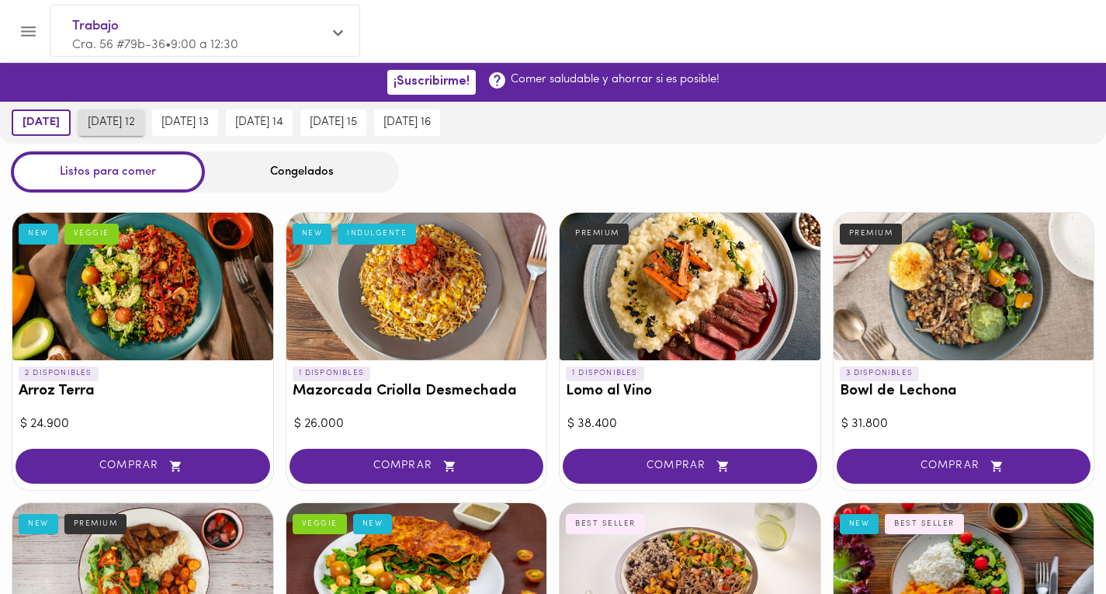
click at [111, 109] on button "[DATE] 12" at bounding box center [111, 122] width 66 height 26
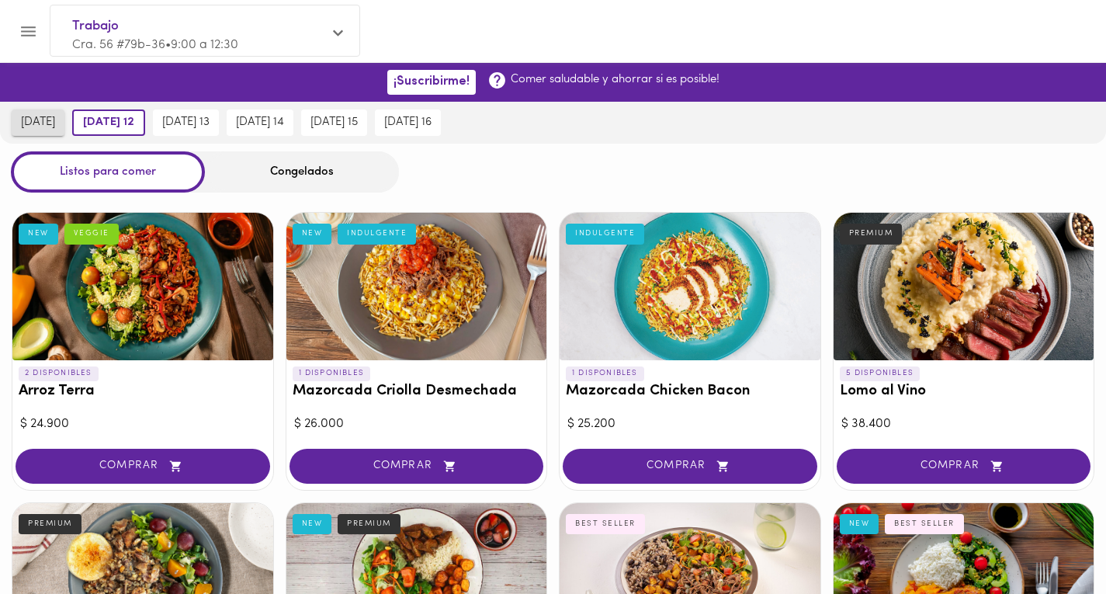
click at [55, 116] on span "[DATE]" at bounding box center [38, 123] width 34 height 14
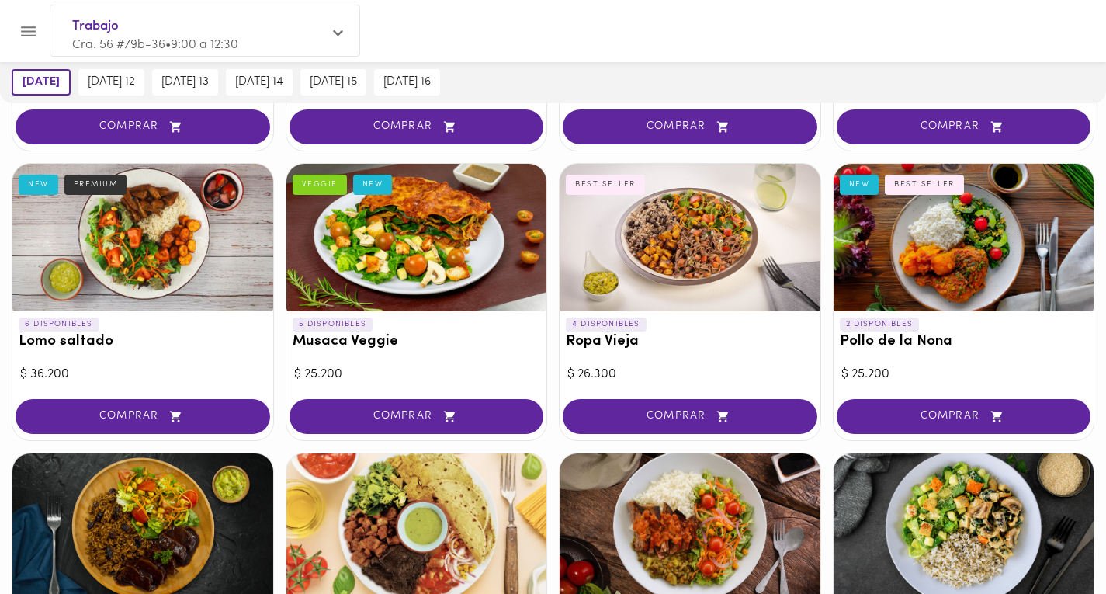
scroll to position [338, 0]
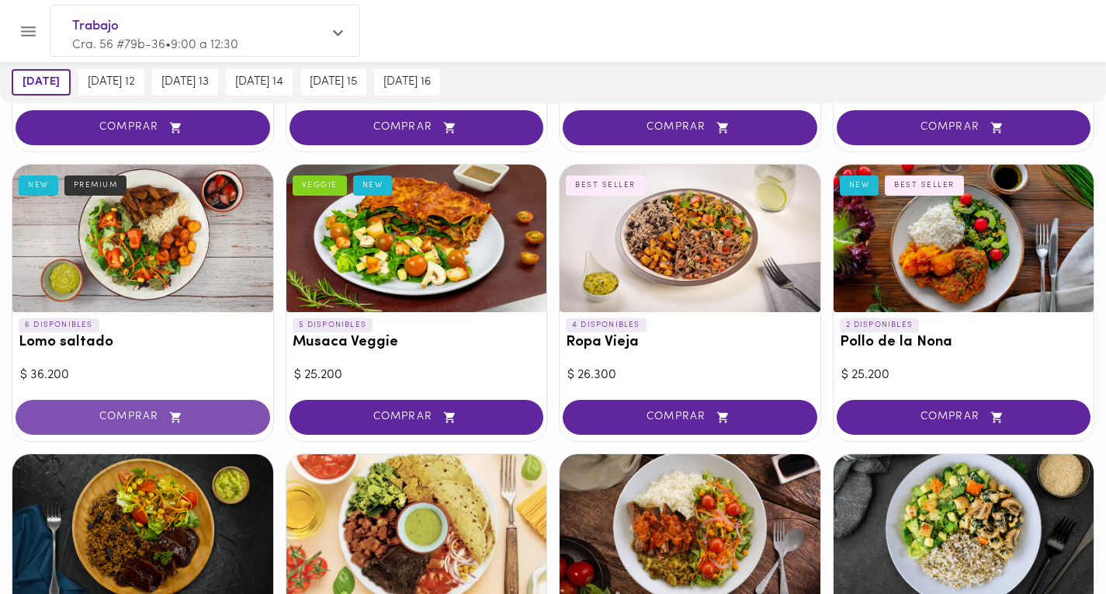
click at [189, 415] on span "COMPRAR" at bounding box center [143, 417] width 216 height 13
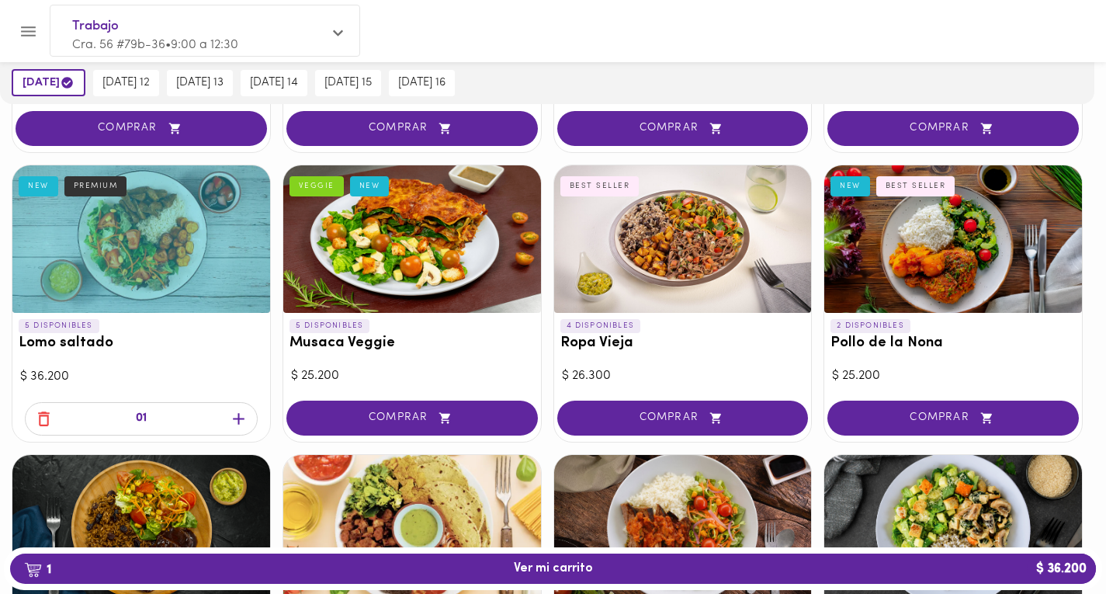
scroll to position [339, 0]
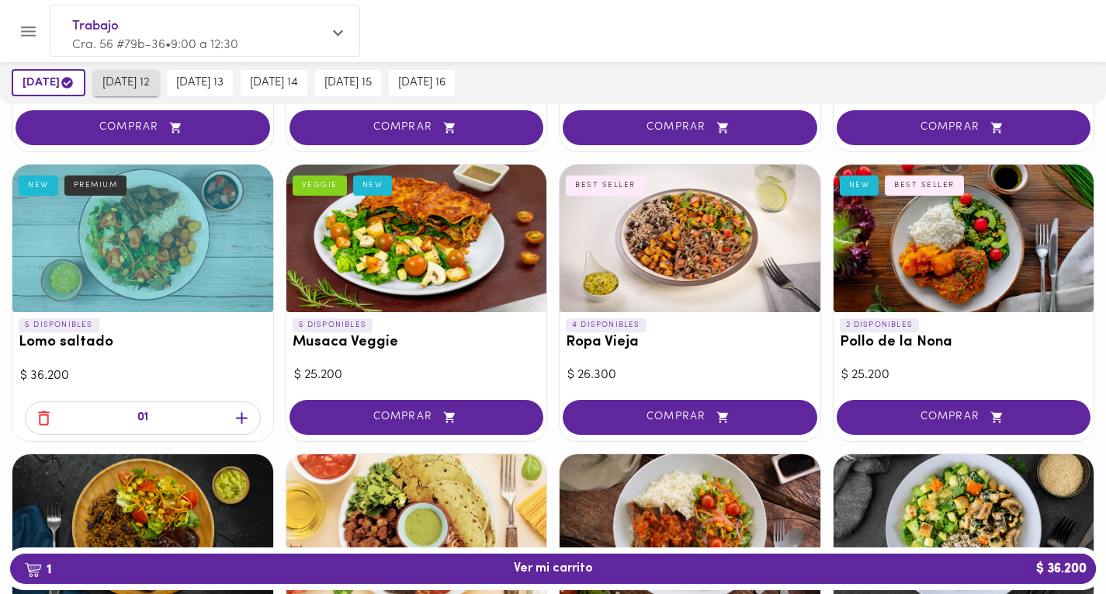
click at [150, 82] on span "[DATE] 12" at bounding box center [125, 83] width 47 height 14
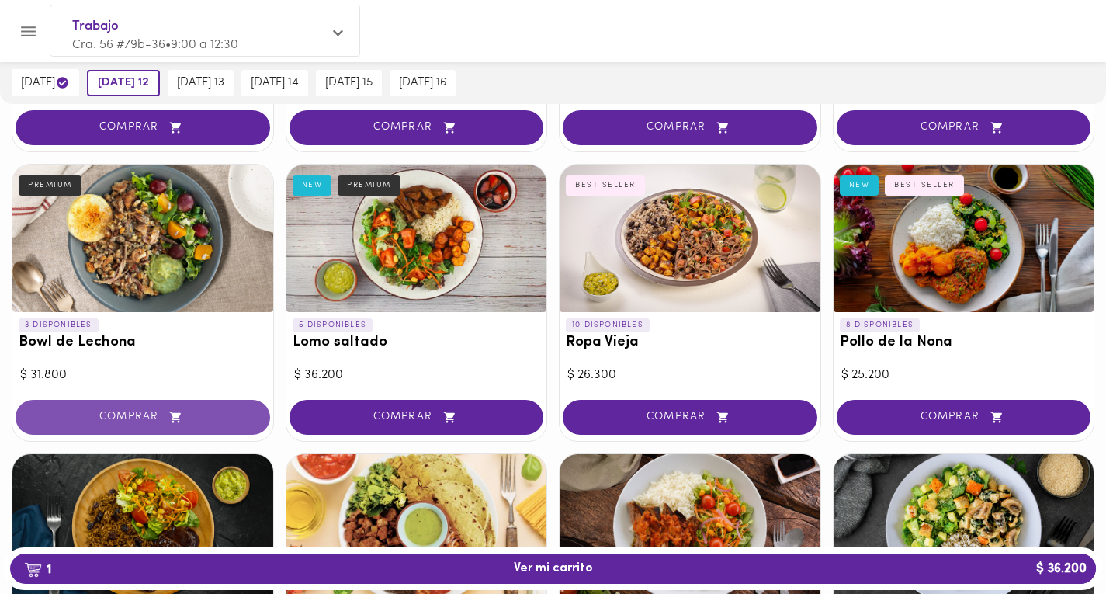
click at [182, 404] on button "COMPRAR" at bounding box center [143, 417] width 255 height 35
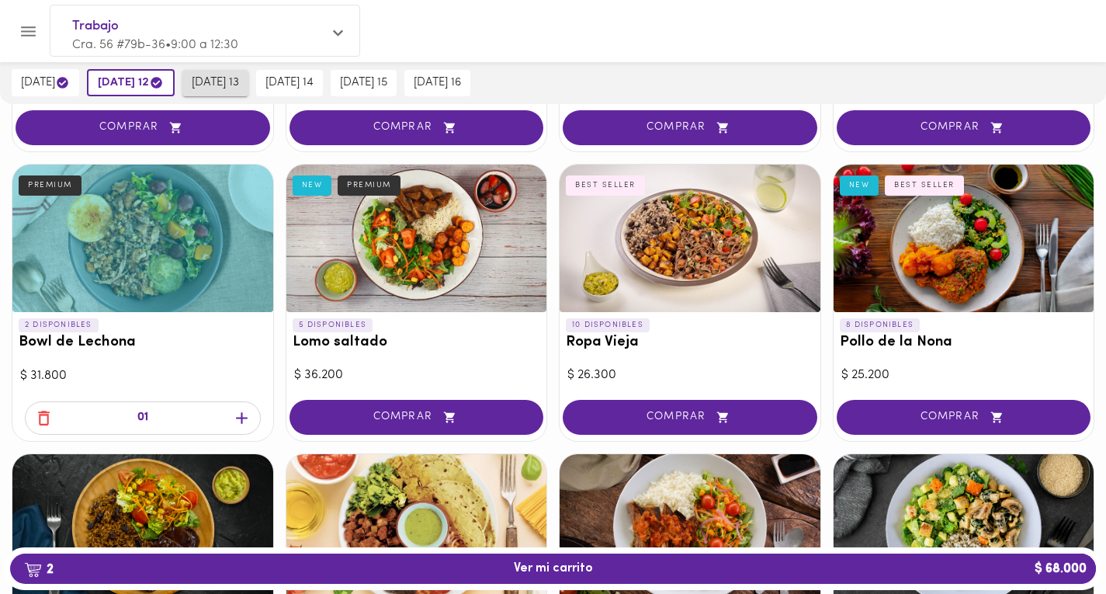
click at [239, 78] on span "[DATE] 13" at bounding box center [215, 83] width 47 height 14
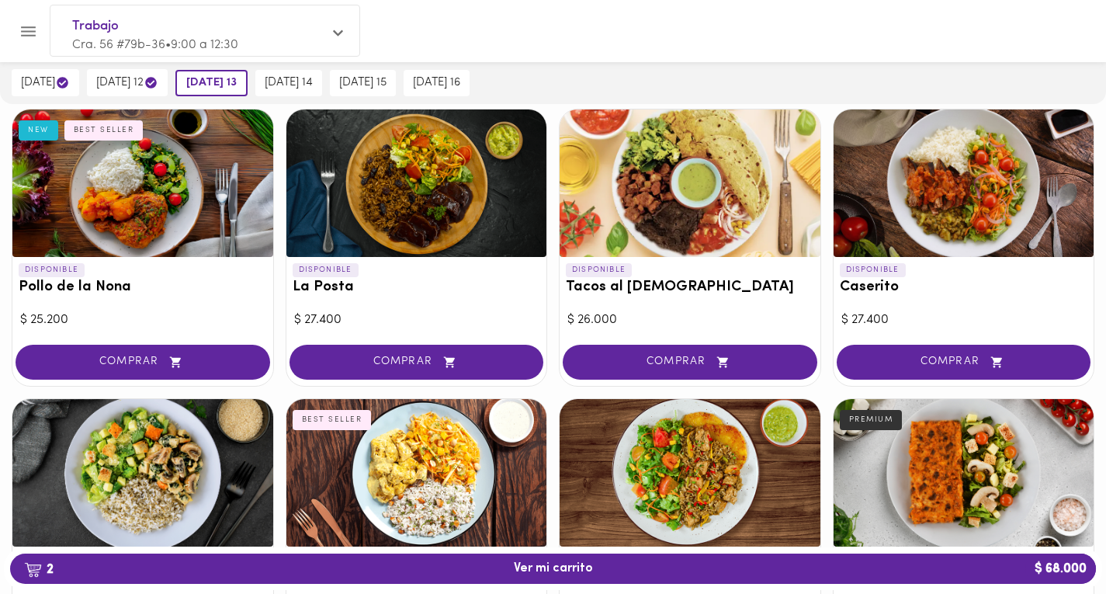
scroll to position [705, 0]
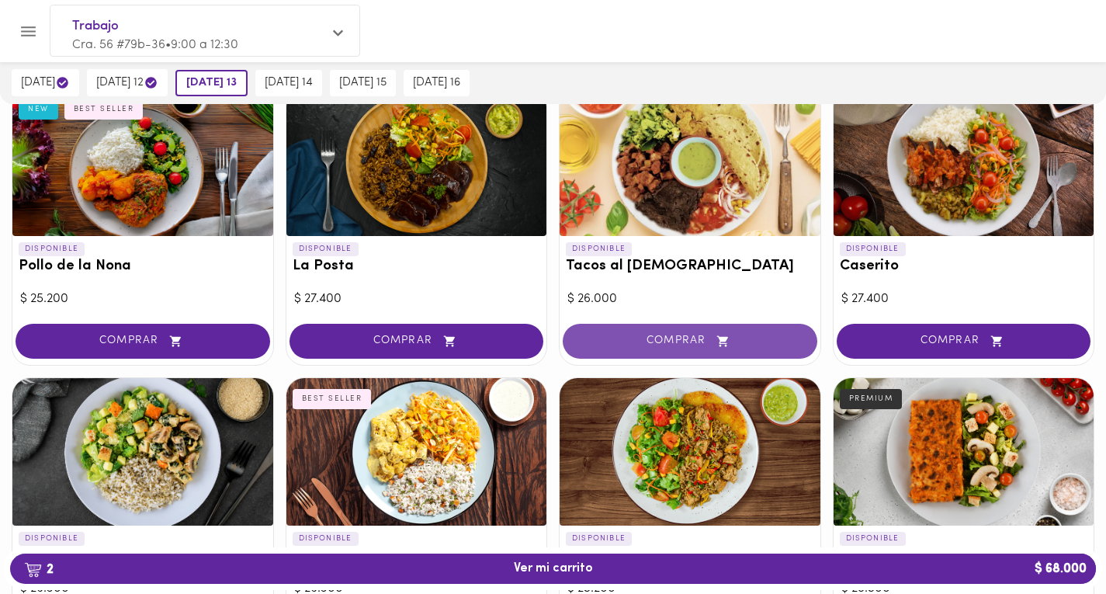
click at [712, 334] on button "COMPRAR" at bounding box center [690, 341] width 255 height 35
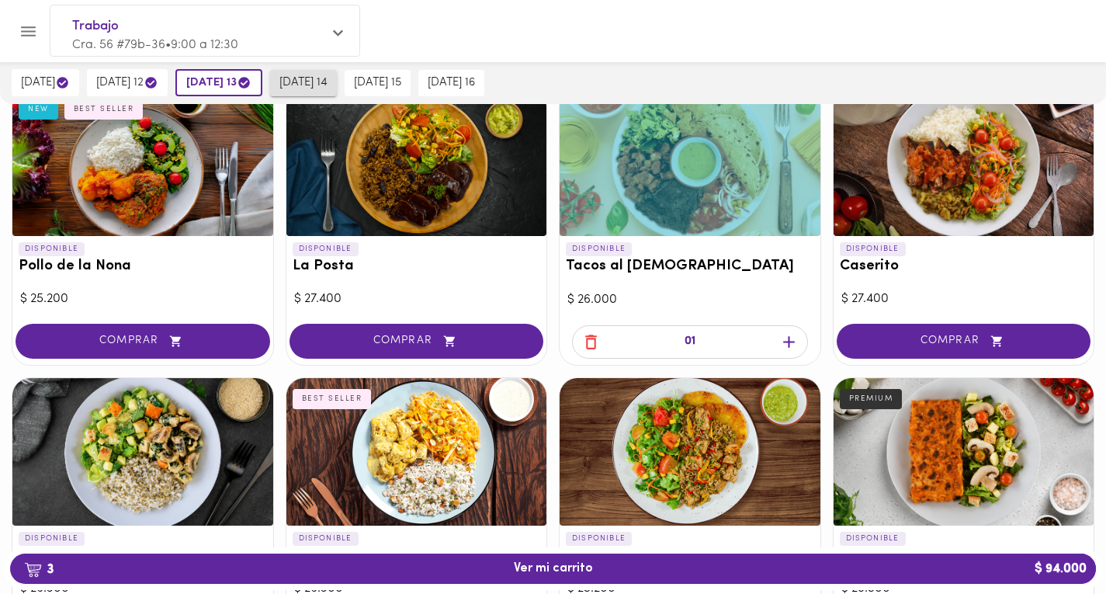
click at [327, 85] on span "[DATE] 14" at bounding box center [303, 83] width 48 height 14
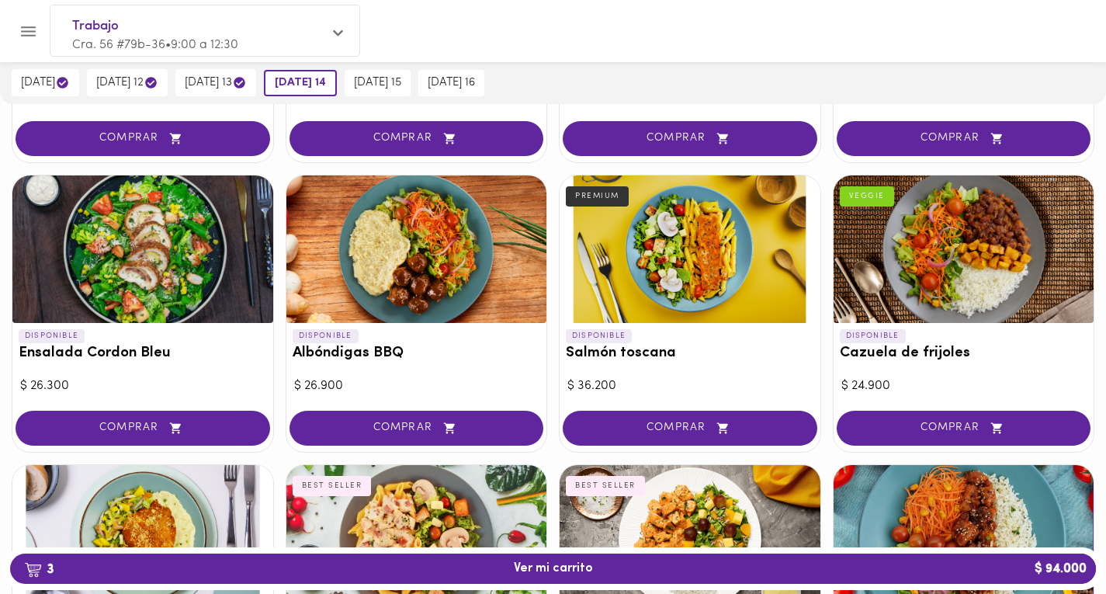
scroll to position [1201, 0]
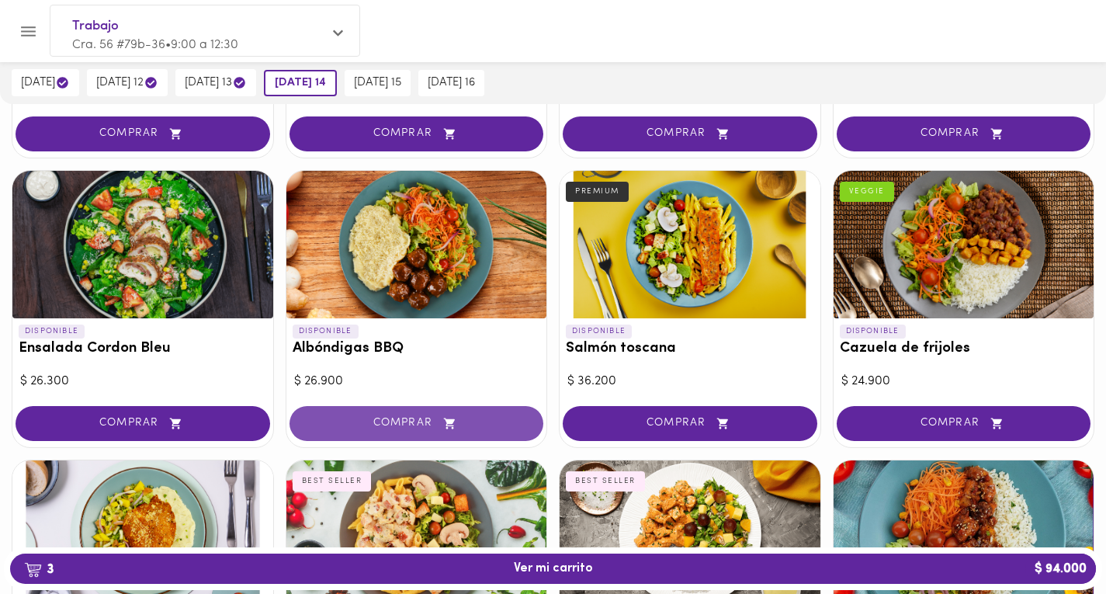
click at [452, 420] on icon "button" at bounding box center [449, 423] width 11 height 11
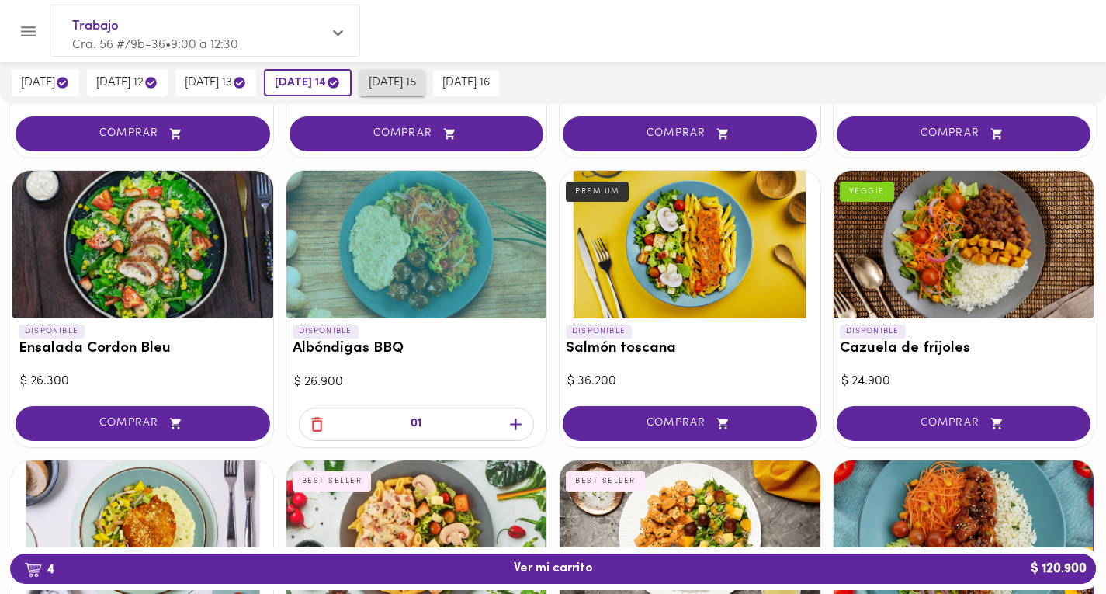
click at [416, 80] on span "[DATE] 15" at bounding box center [392, 83] width 47 height 14
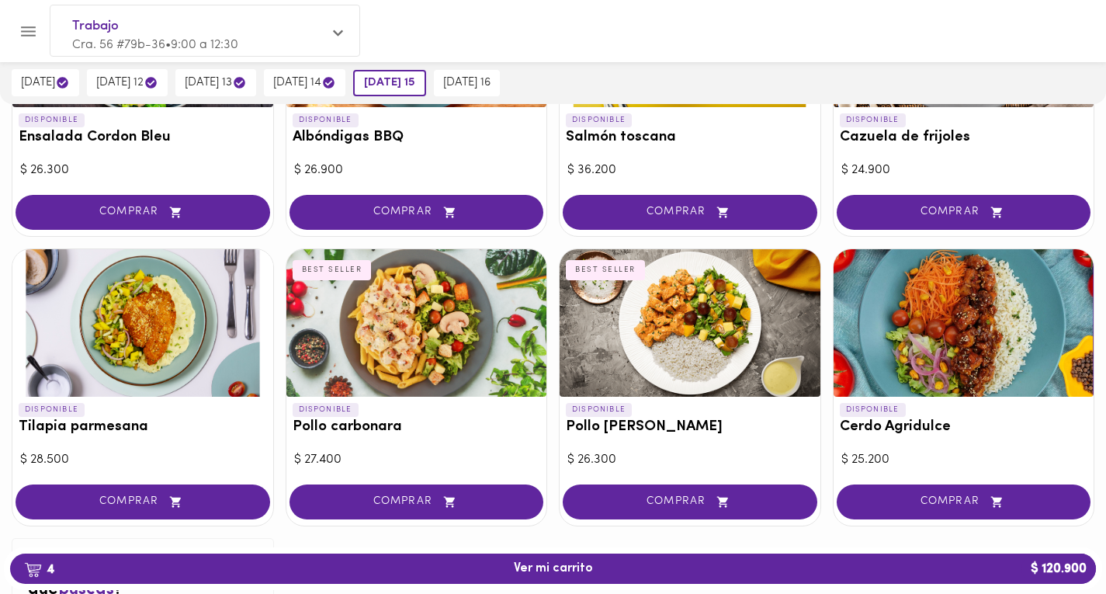
scroll to position [1413, 0]
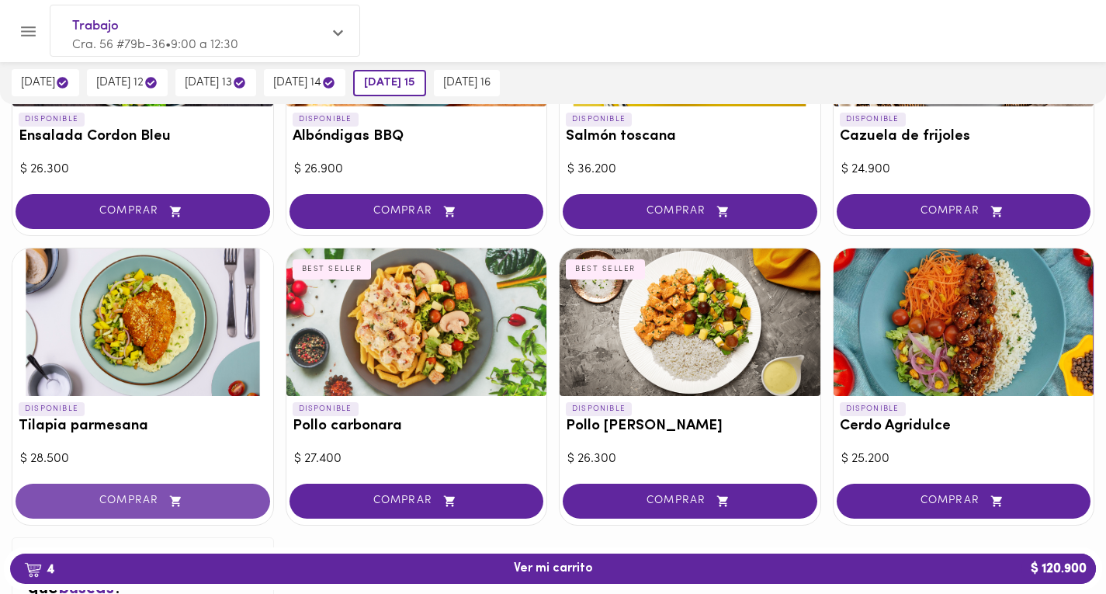
click at [209, 487] on button "COMPRAR" at bounding box center [143, 500] width 255 height 35
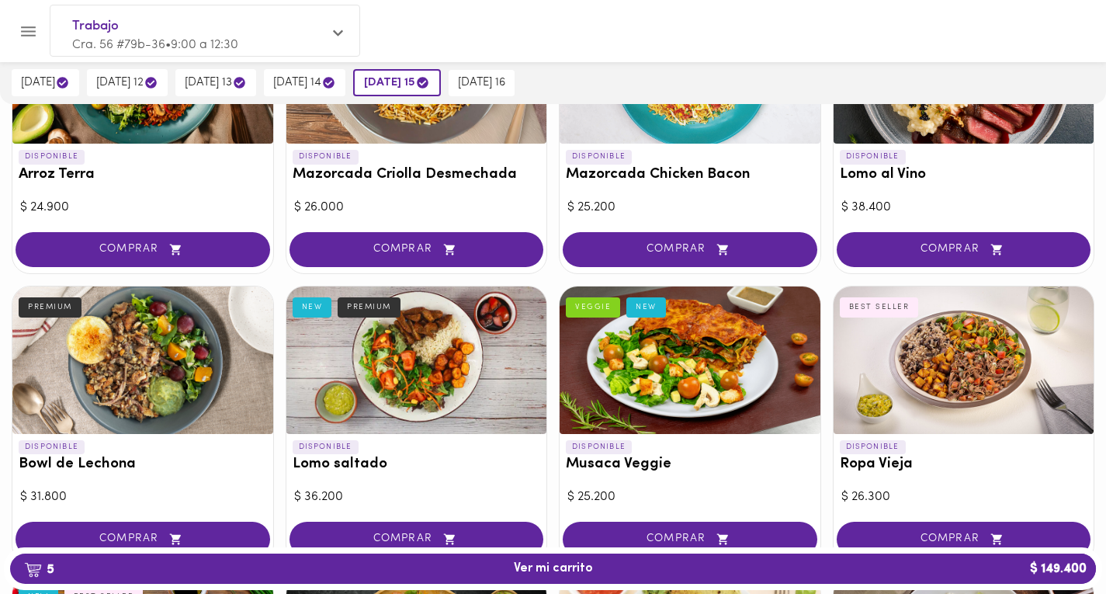
scroll to position [0, 0]
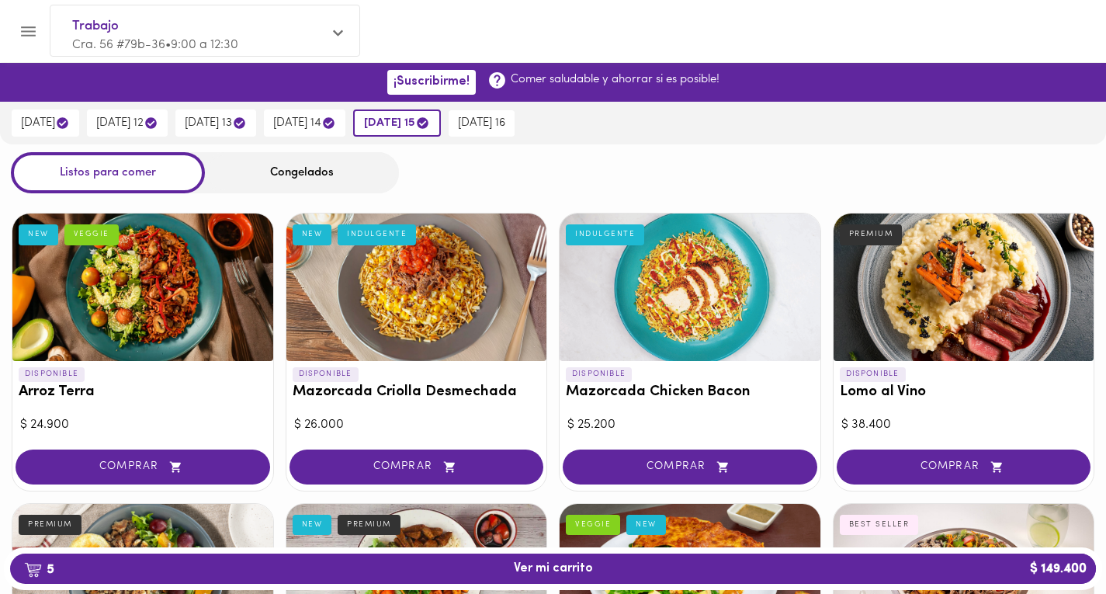
click at [725, 131] on div "[DATE] [DATE] 12 [DATE] 13 [DATE] 14 [DATE] 15 [DATE] 16" at bounding box center [553, 123] width 1106 height 43
click at [657, 157] on div "Listos para comer Congelados" at bounding box center [553, 172] width 1106 height 41
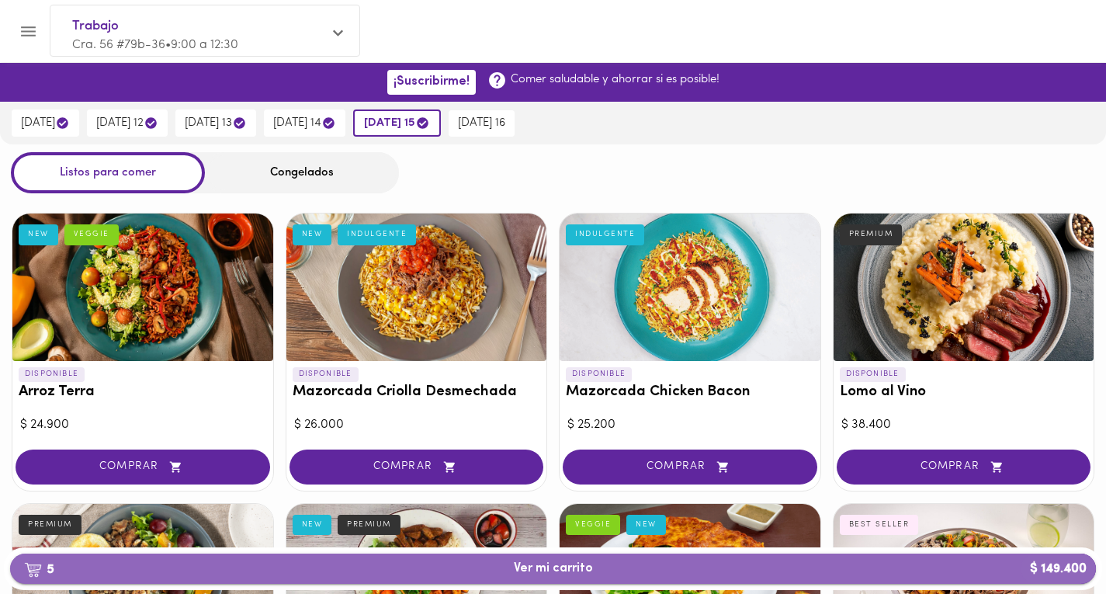
click at [519, 561] on span "5 Ver mi carrito $ 149.400" at bounding box center [553, 568] width 79 height 15
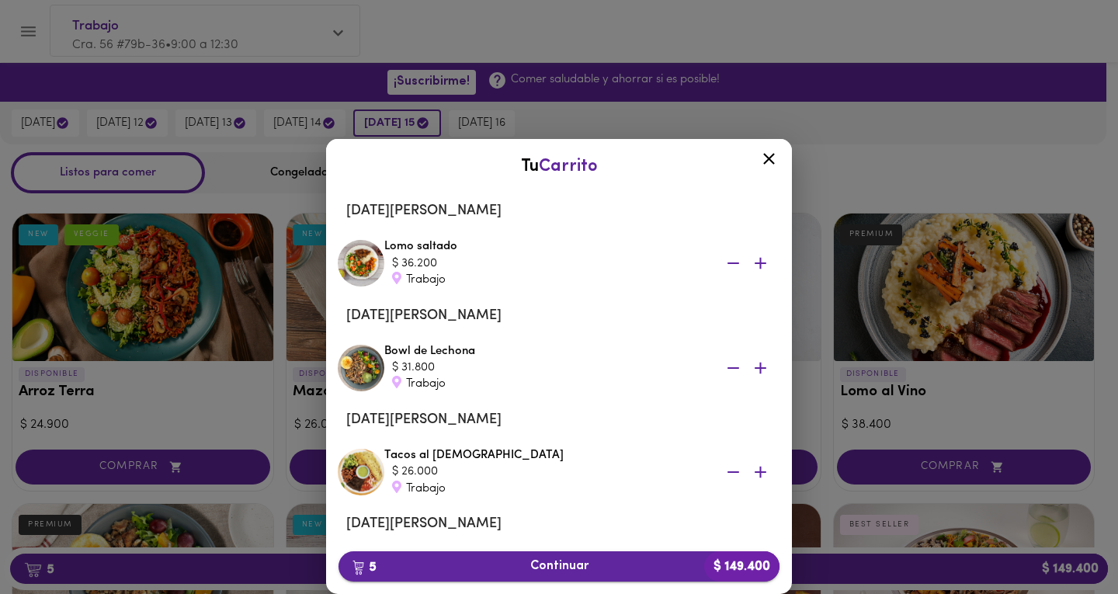
click at [565, 569] on span "5 Continuar $ 149.400" at bounding box center [559, 566] width 416 height 15
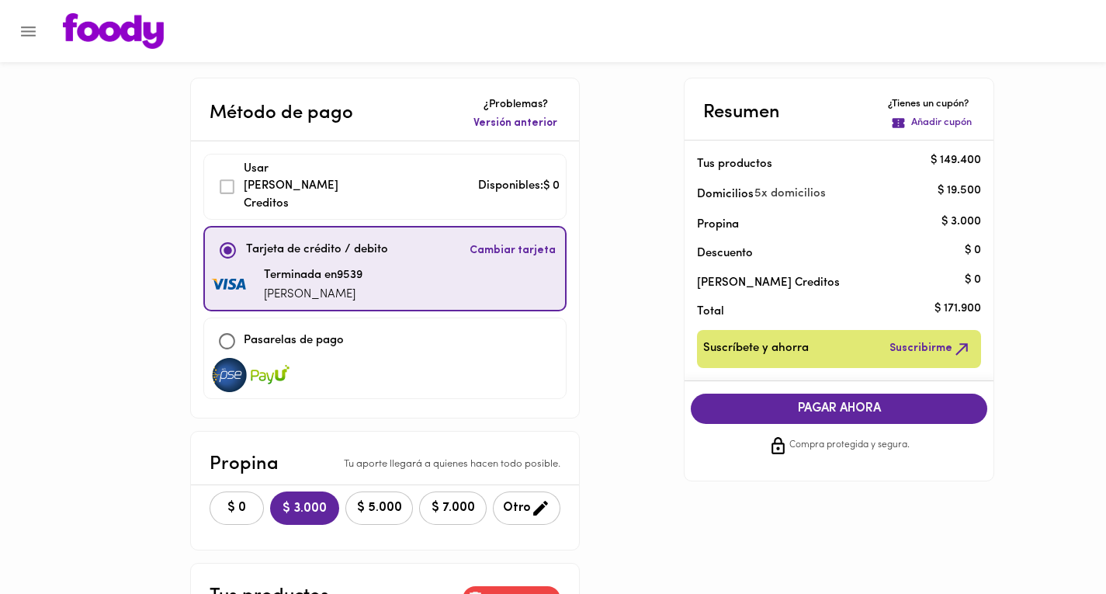
click at [829, 416] on span "PAGAR AHORA" at bounding box center [838, 408] width 265 height 15
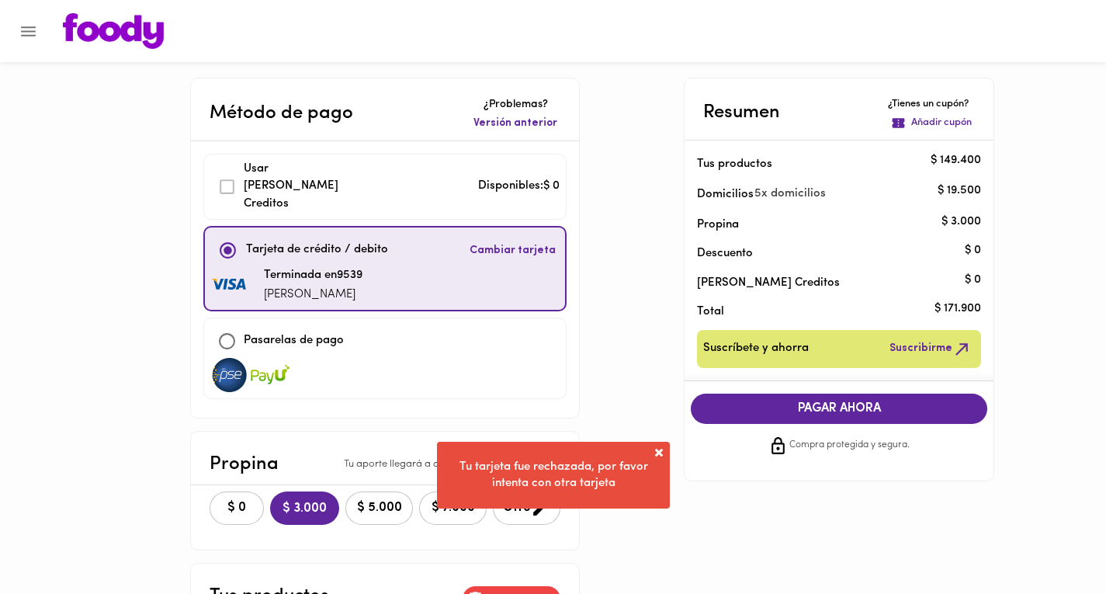
click at [660, 448] on span at bounding box center [659, 453] width 16 height 16
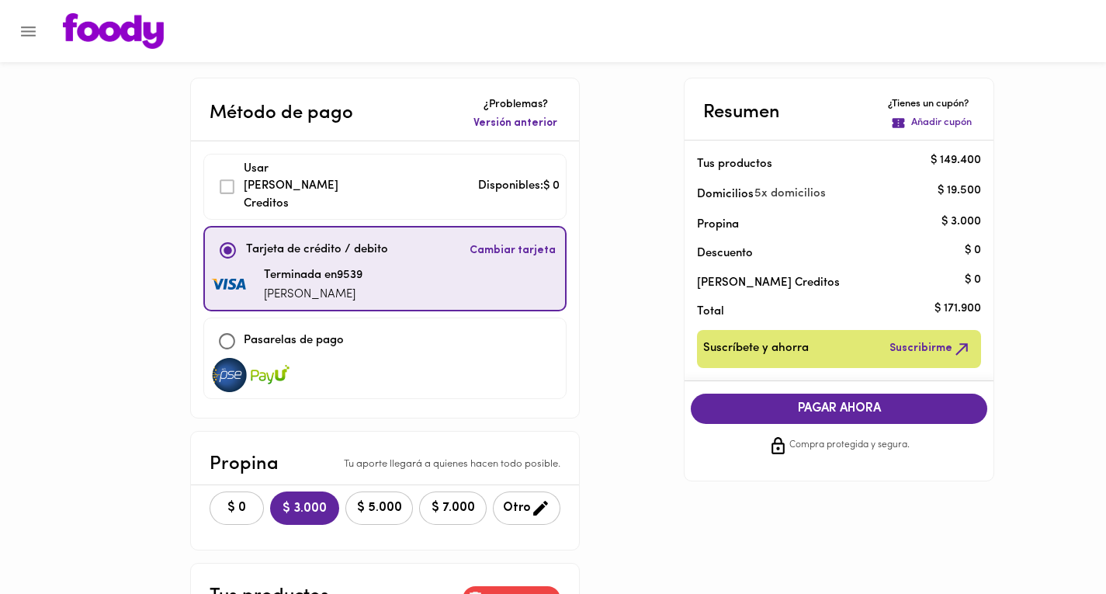
click at [222, 177] on div "Usar [PERSON_NAME] Creditos" at bounding box center [280, 187] width 140 height 53
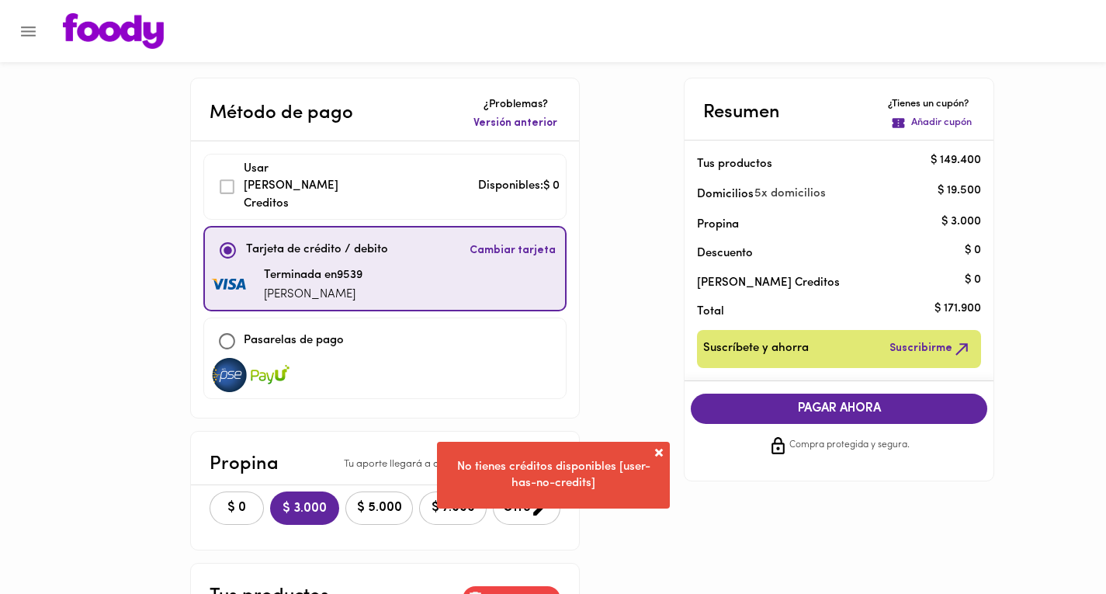
click at [512, 124] on span "Versión anterior" at bounding box center [515, 124] width 84 height 16
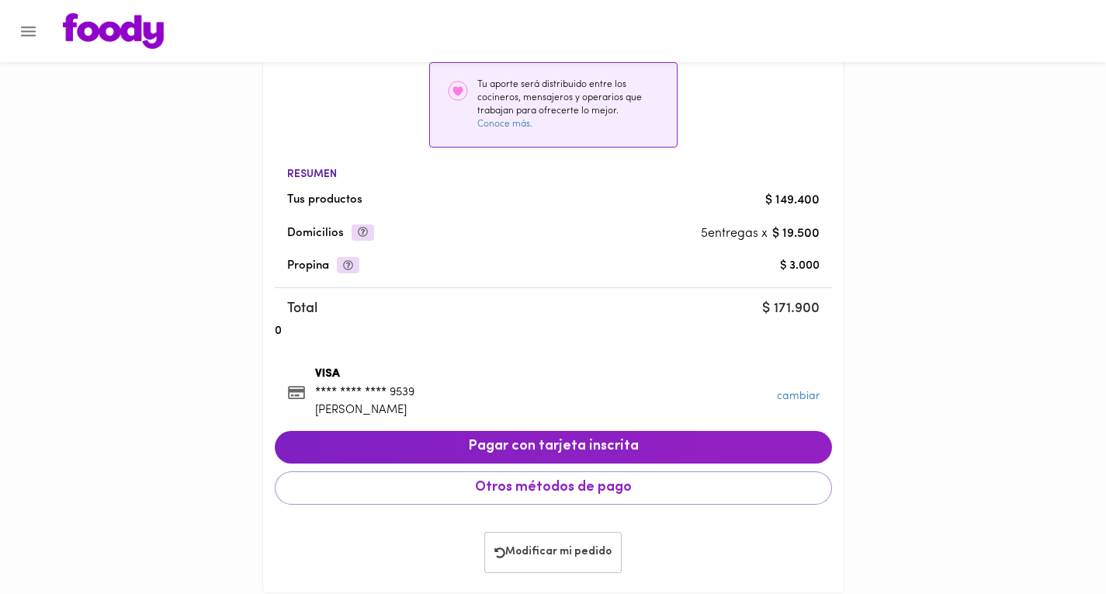
scroll to position [327, 0]
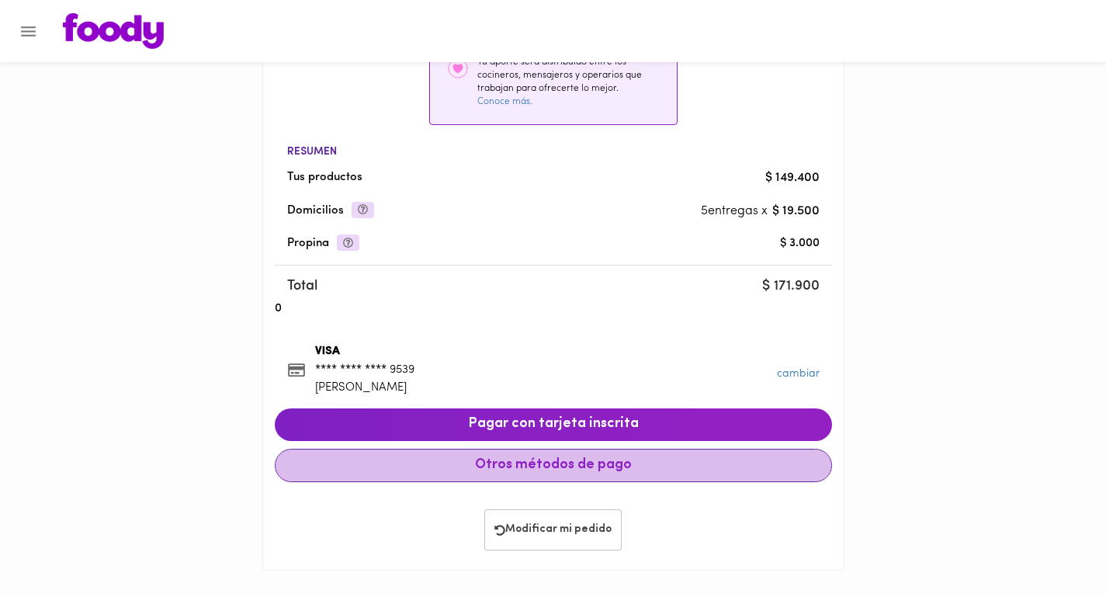
click at [563, 466] on span "Otros métodos de pago" at bounding box center [553, 465] width 531 height 17
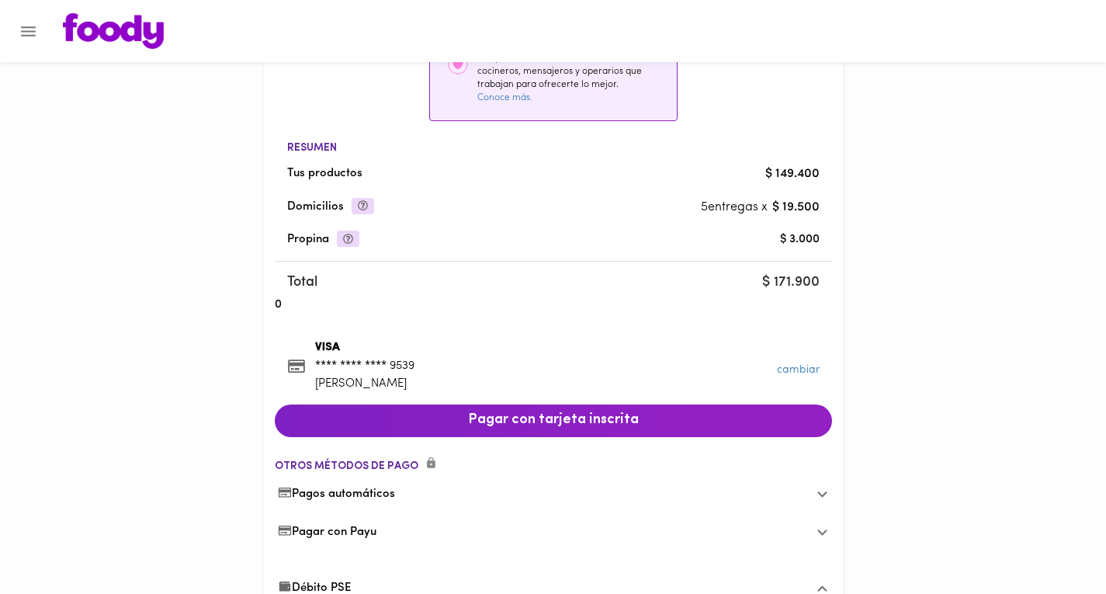
scroll to position [513, 0]
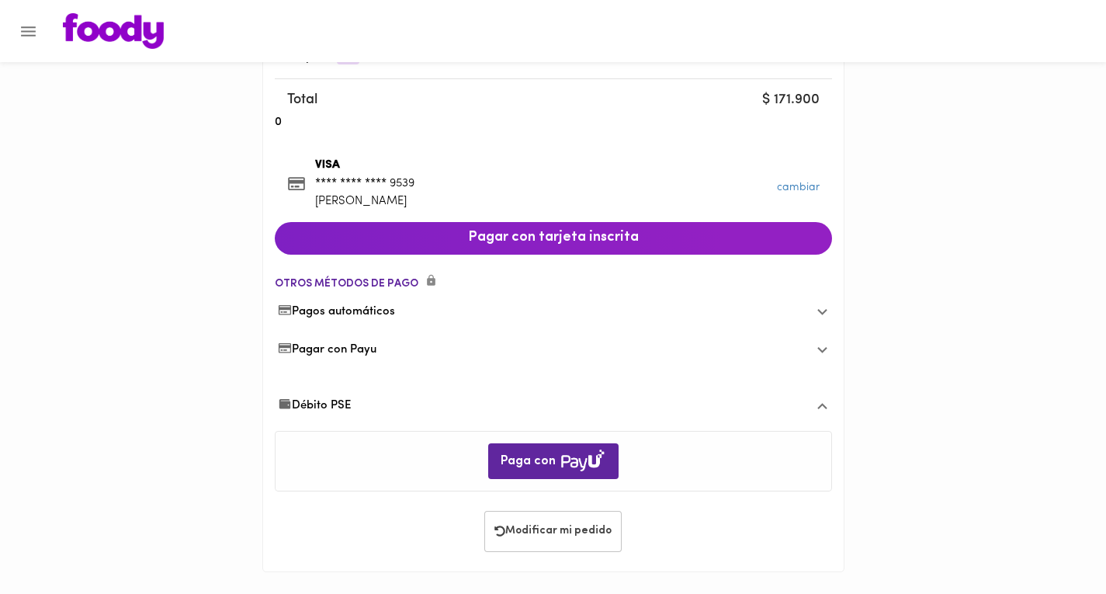
click at [819, 309] on icon at bounding box center [822, 312] width 10 height 6
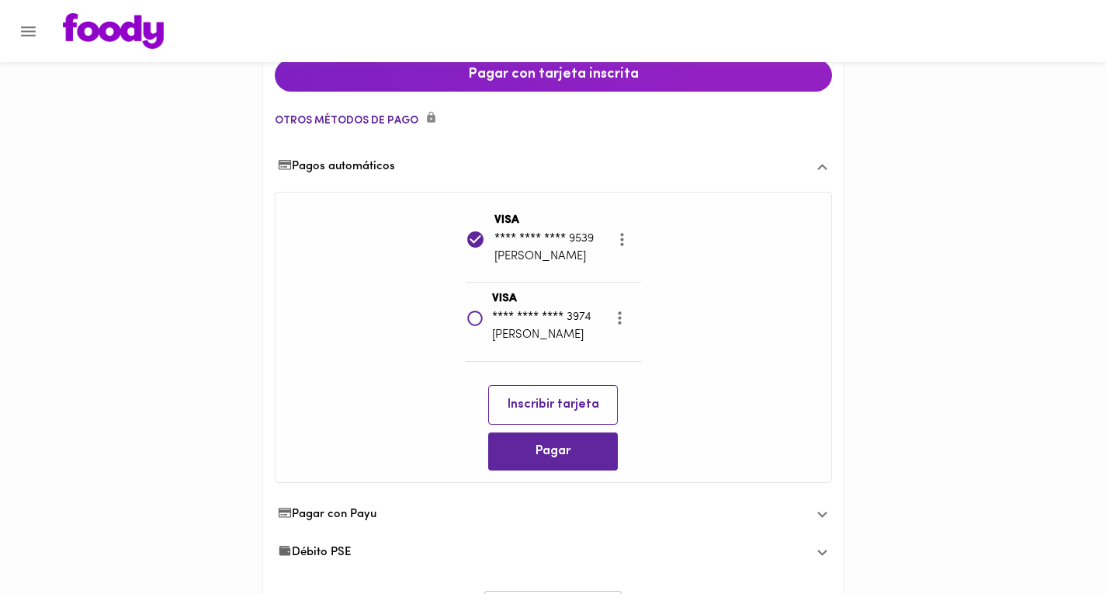
scroll to position [756, 0]
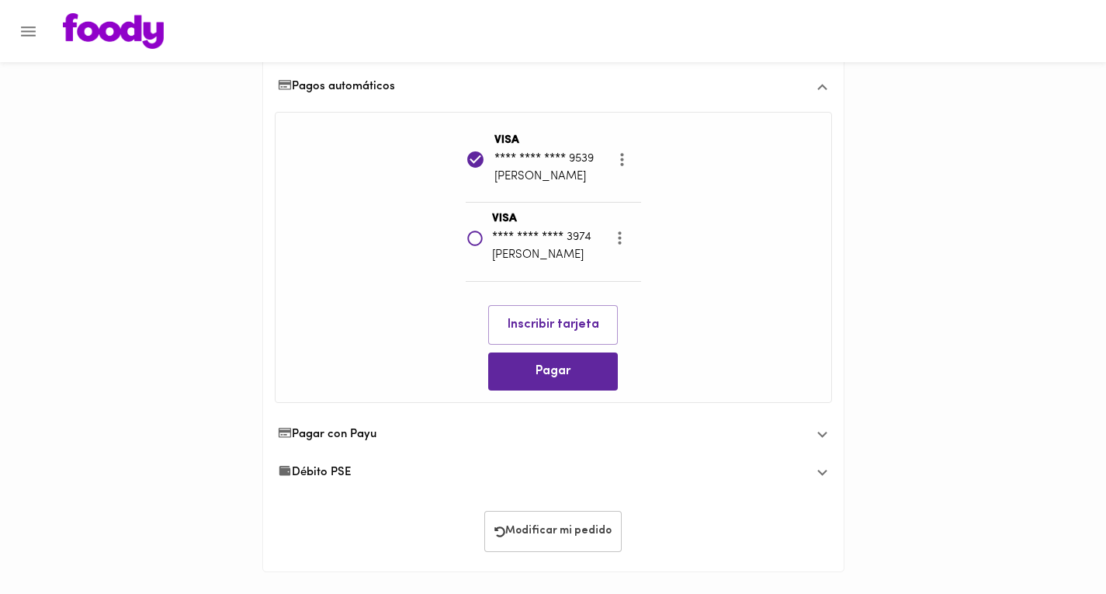
click at [819, 428] on icon at bounding box center [822, 434] width 19 height 19
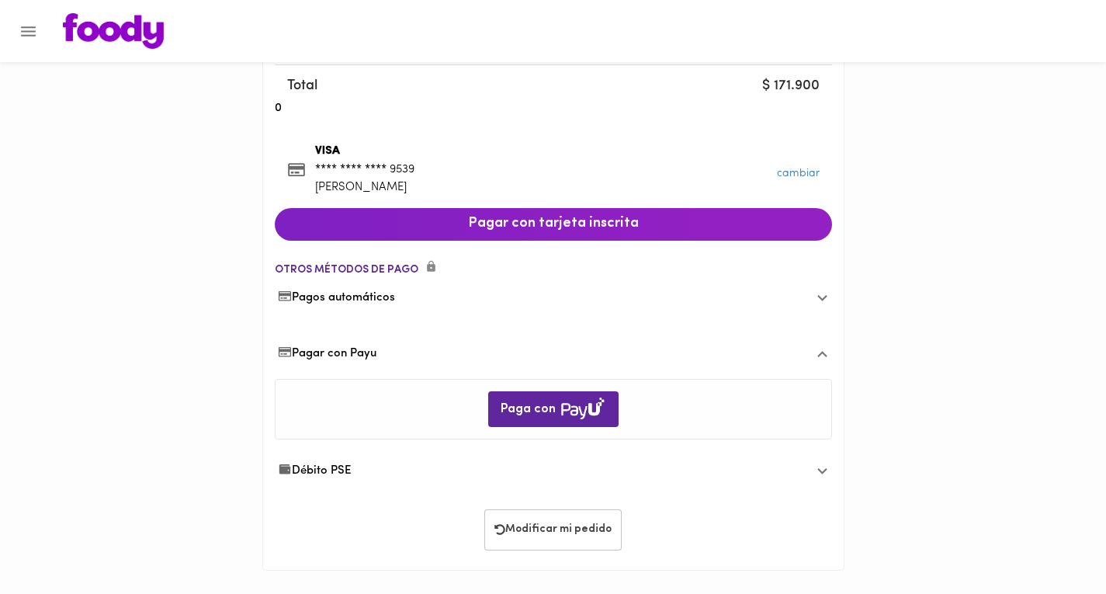
scroll to position [525, 0]
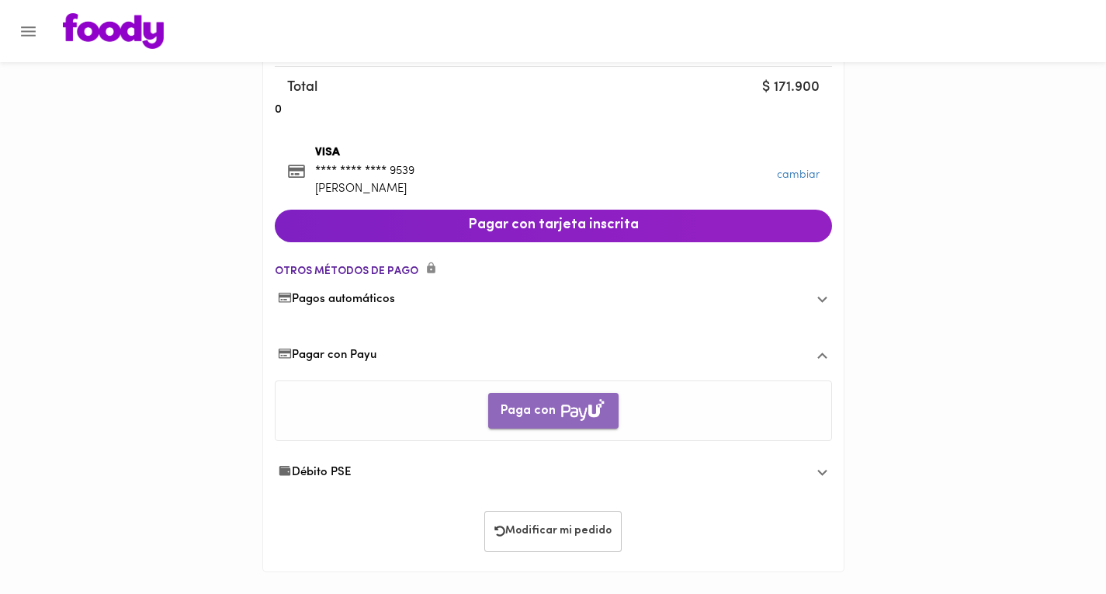
click at [569, 400] on img "button" at bounding box center [583, 409] width 47 height 25
